Goal: Navigation & Orientation: Find specific page/section

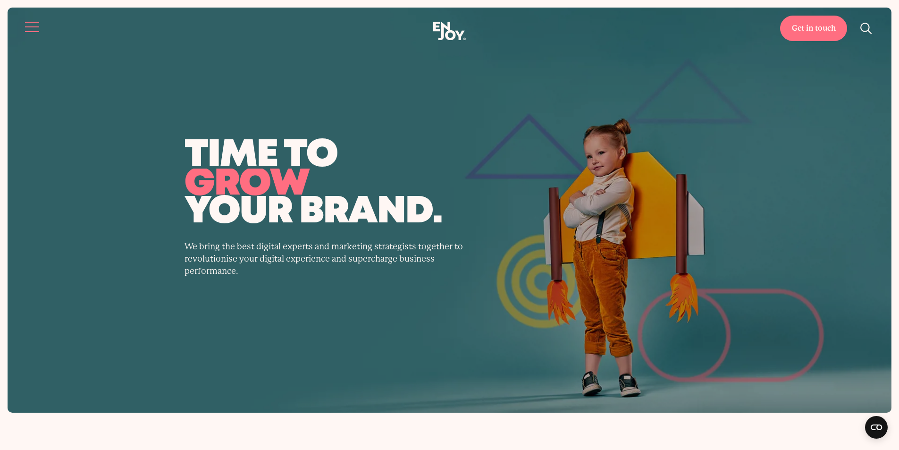
click at [27, 31] on button "Site navigation" at bounding box center [33, 27] width 20 height 20
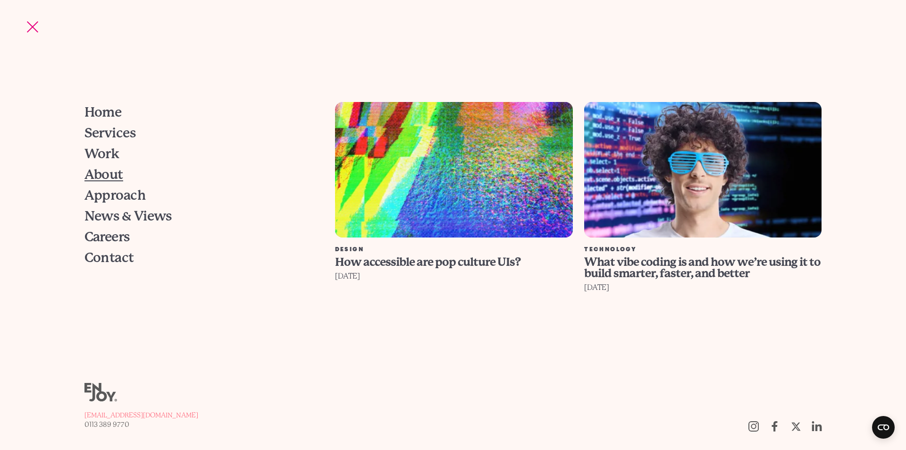
click at [100, 176] on span "About" at bounding box center [103, 174] width 39 height 13
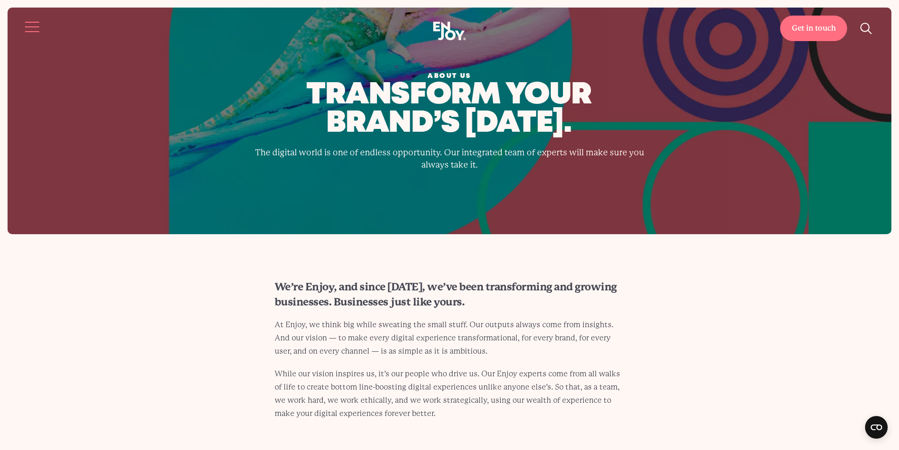
click at [29, 27] on button "Site navigation" at bounding box center [33, 27] width 20 height 20
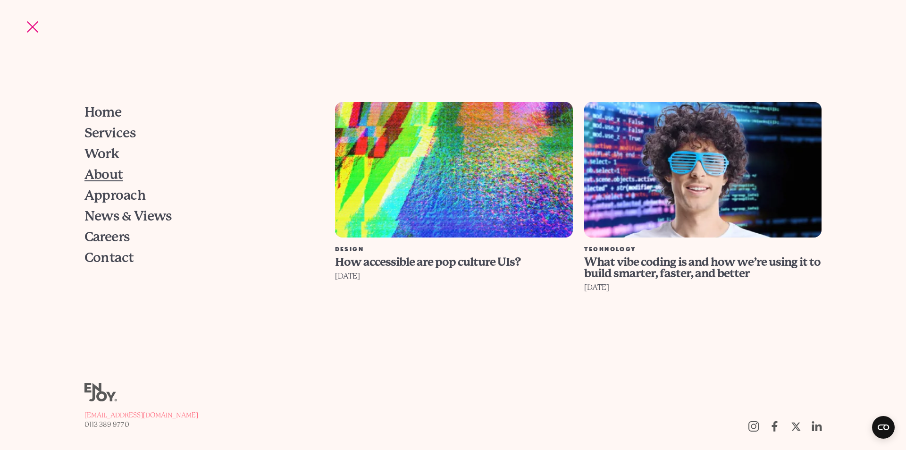
click at [116, 170] on span "About" at bounding box center [103, 174] width 39 height 13
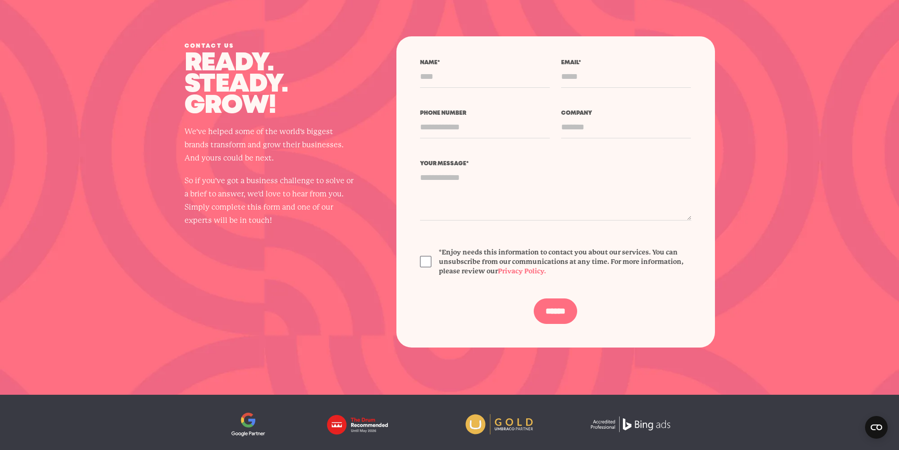
scroll to position [2917, 0]
